Goal: Task Accomplishment & Management: Manage account settings

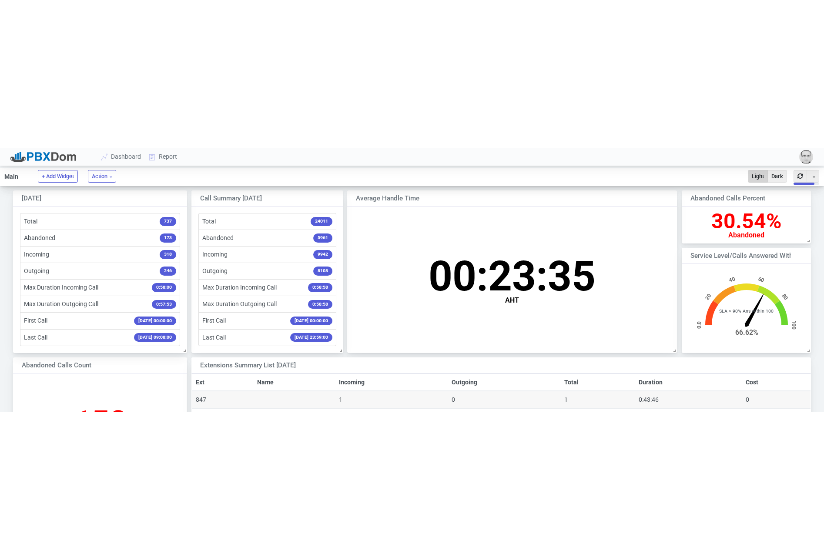
scroll to position [169, 797]
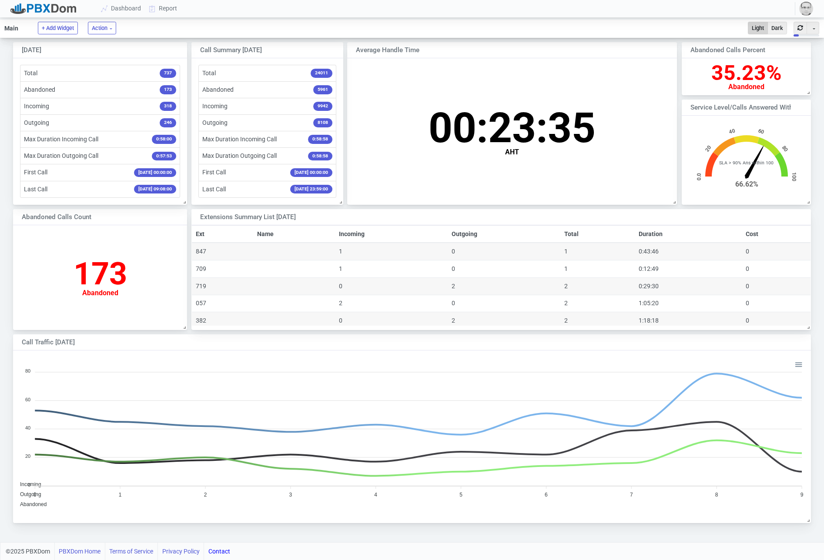
click at [807, 10] on img "button" at bounding box center [806, 9] width 14 height 14
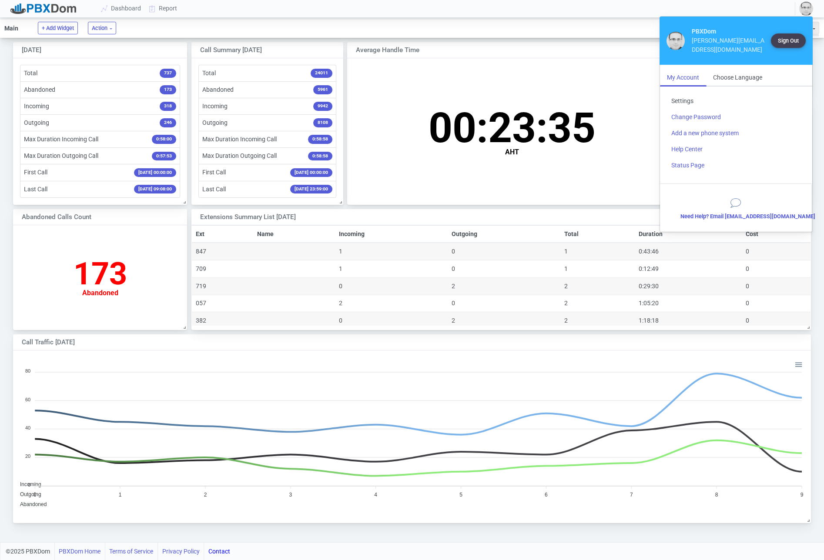
click at [686, 93] on link "Settings" at bounding box center [735, 101] width 143 height 16
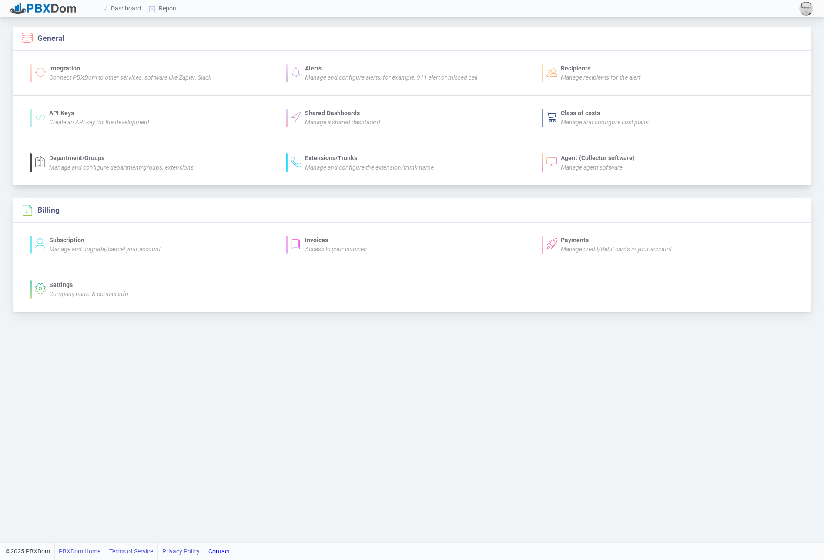
click at [574, 163] on div "Manage agent software" at bounding box center [597, 167] width 74 height 9
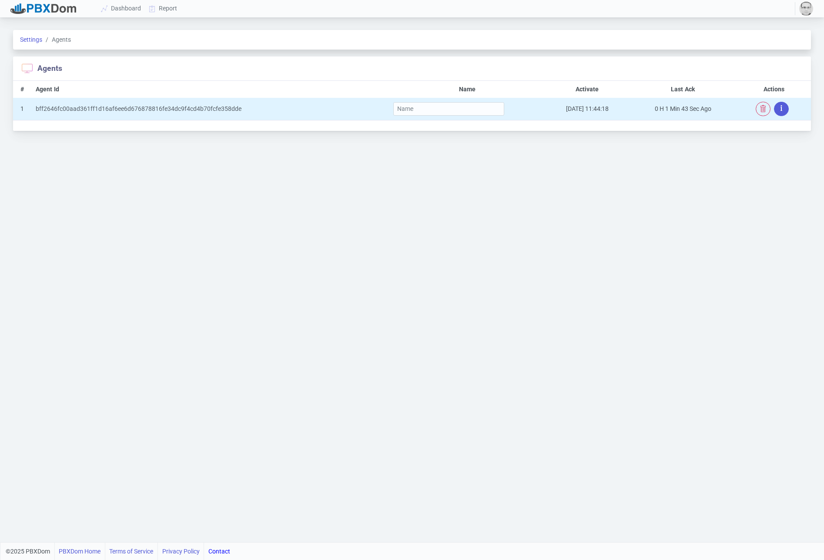
click at [782, 108] on button "button" at bounding box center [781, 109] width 15 height 14
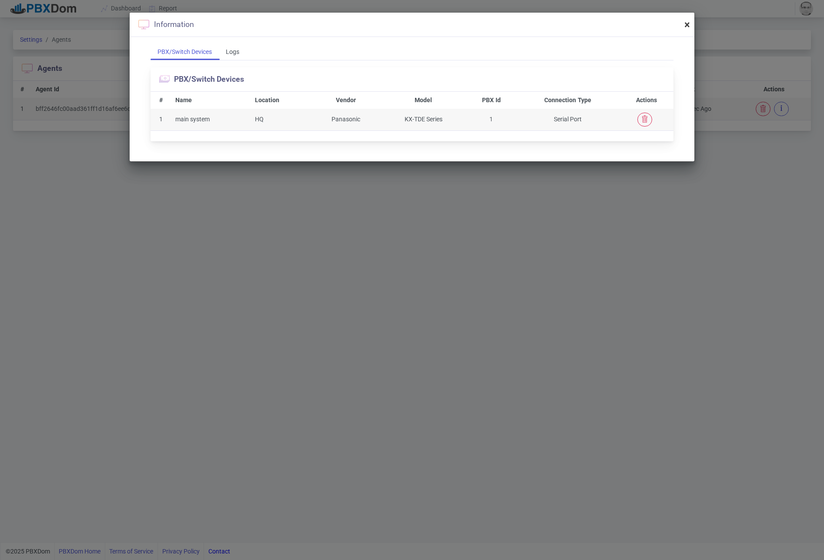
click at [687, 23] on span "×" at bounding box center [687, 25] width 6 height 12
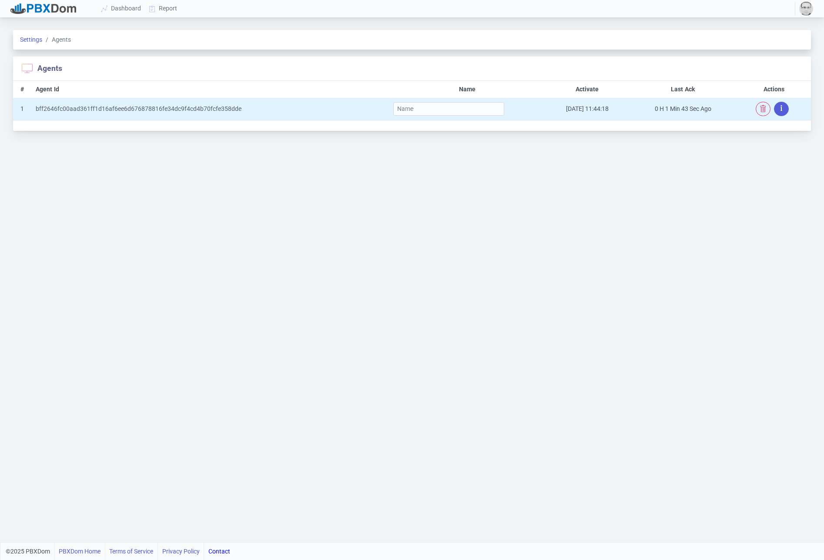
click at [779, 112] on button "button" at bounding box center [781, 109] width 15 height 14
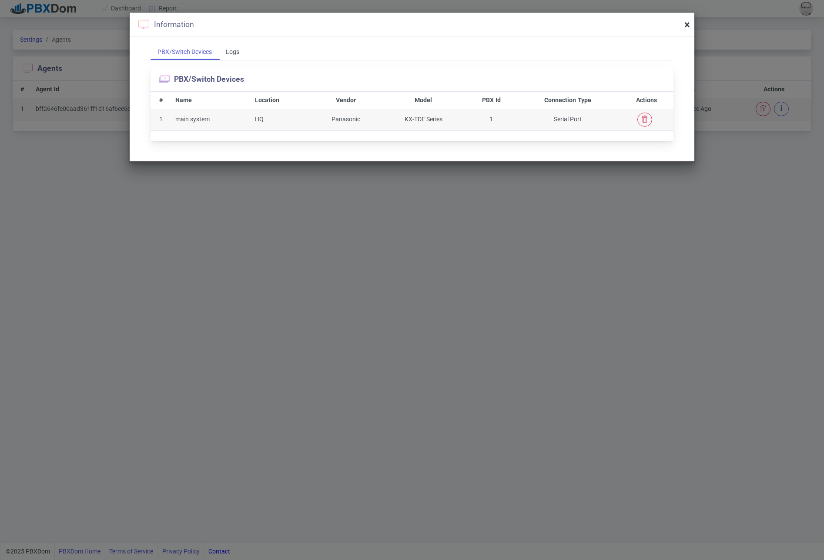
click at [684, 25] on span "×" at bounding box center [687, 25] width 6 height 12
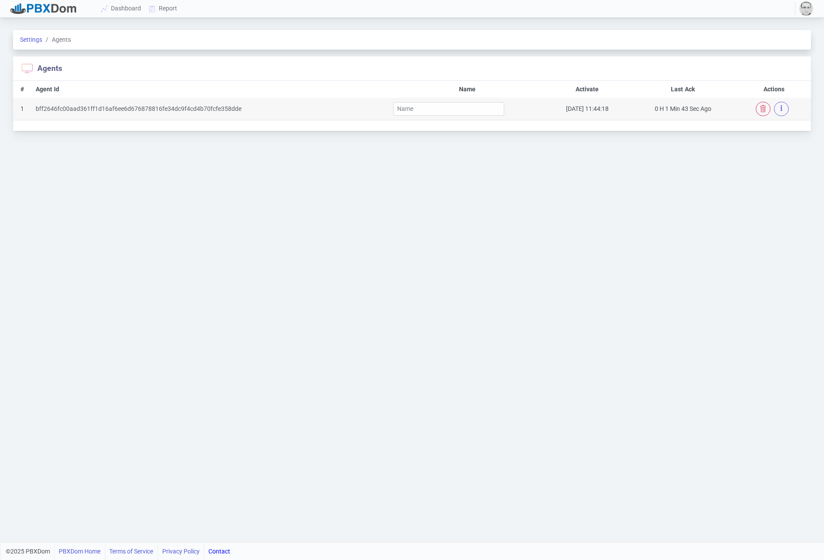
click at [802, 13] on img "button" at bounding box center [806, 9] width 14 height 14
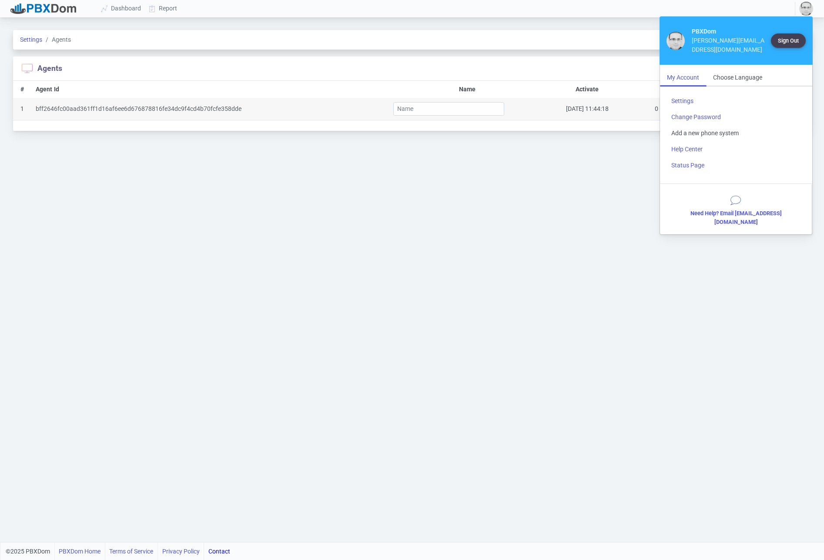
click at [704, 125] on link "Add a new phone system" at bounding box center [735, 133] width 143 height 16
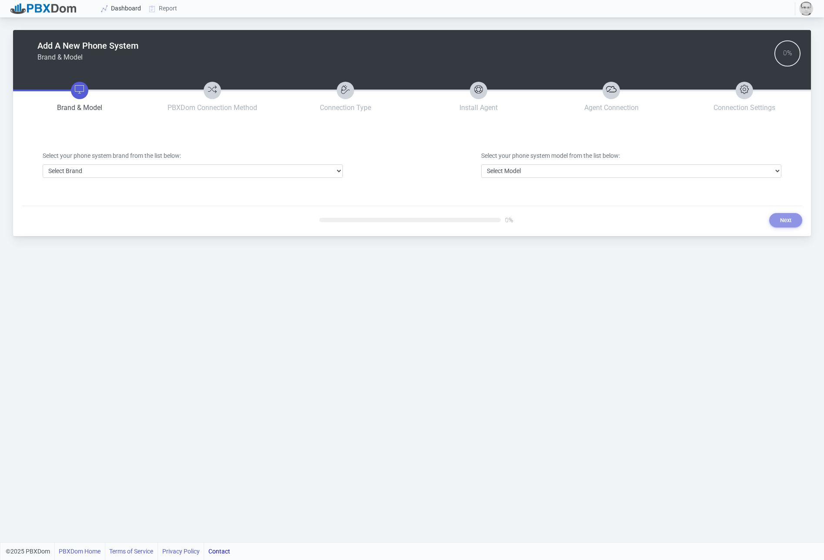
click at [116, 14] on link "Dashboard" at bounding box center [121, 8] width 48 height 16
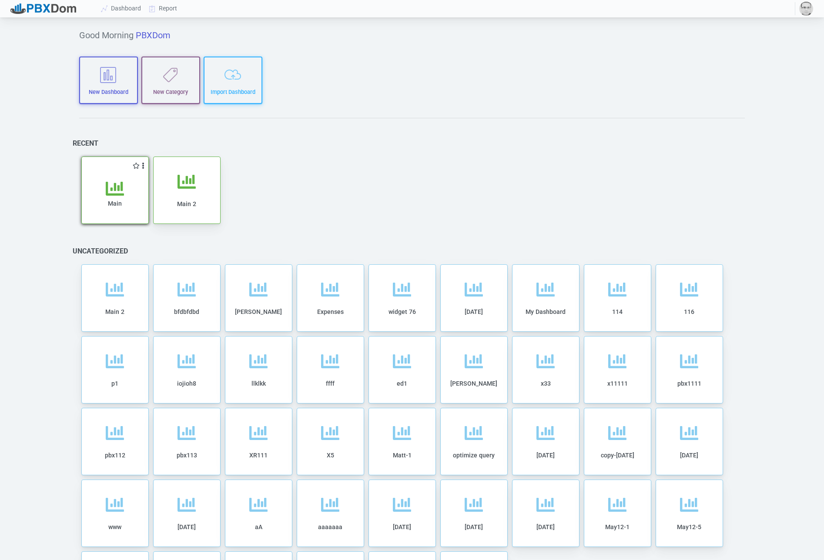
click at [97, 196] on div "Main" at bounding box center [114, 202] width 49 height 44
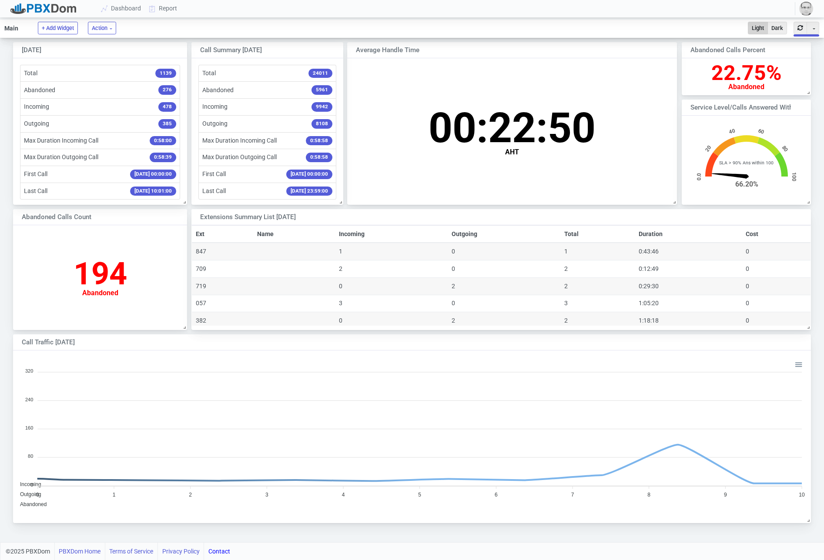
scroll to position [86, 129]
